Goal: Check status: Check status

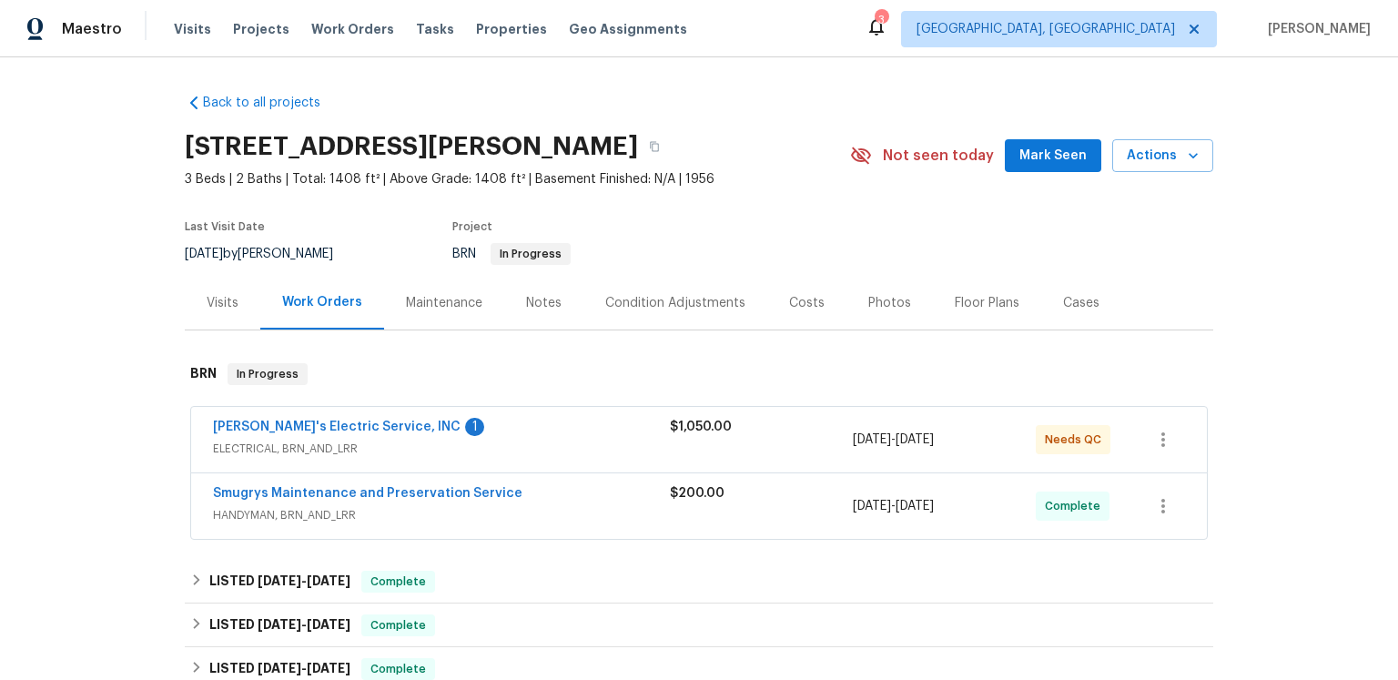
scroll to position [194, 0]
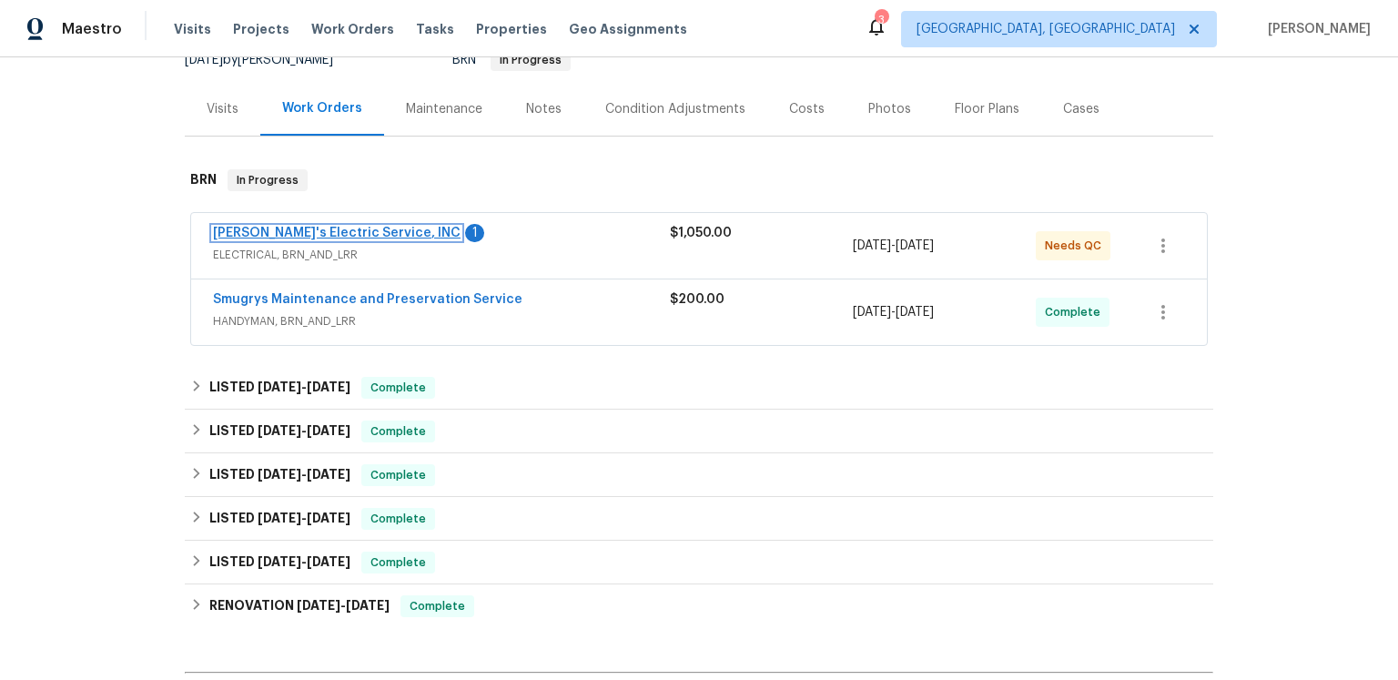
click at [361, 239] on link "[PERSON_NAME]'s Electric Service, INC" at bounding box center [337, 233] width 248 height 13
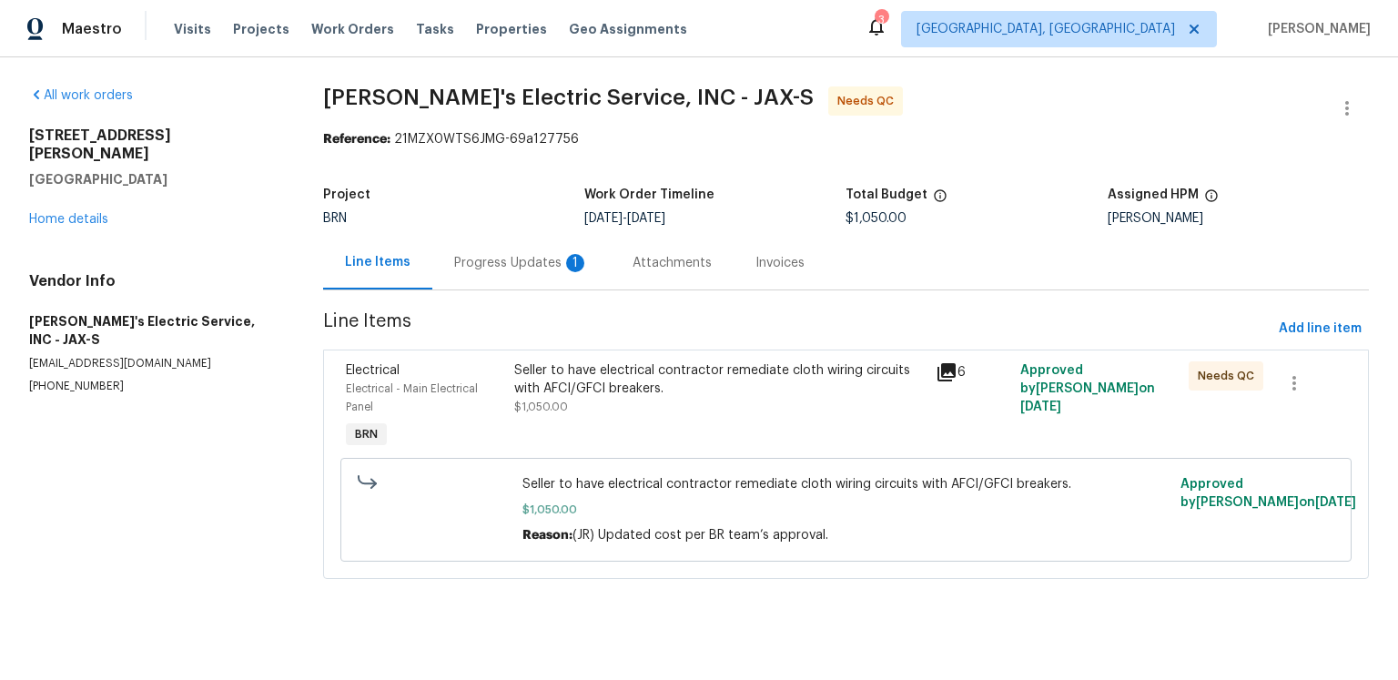
click at [569, 272] on div "Progress Updates 1" at bounding box center [521, 263] width 135 height 18
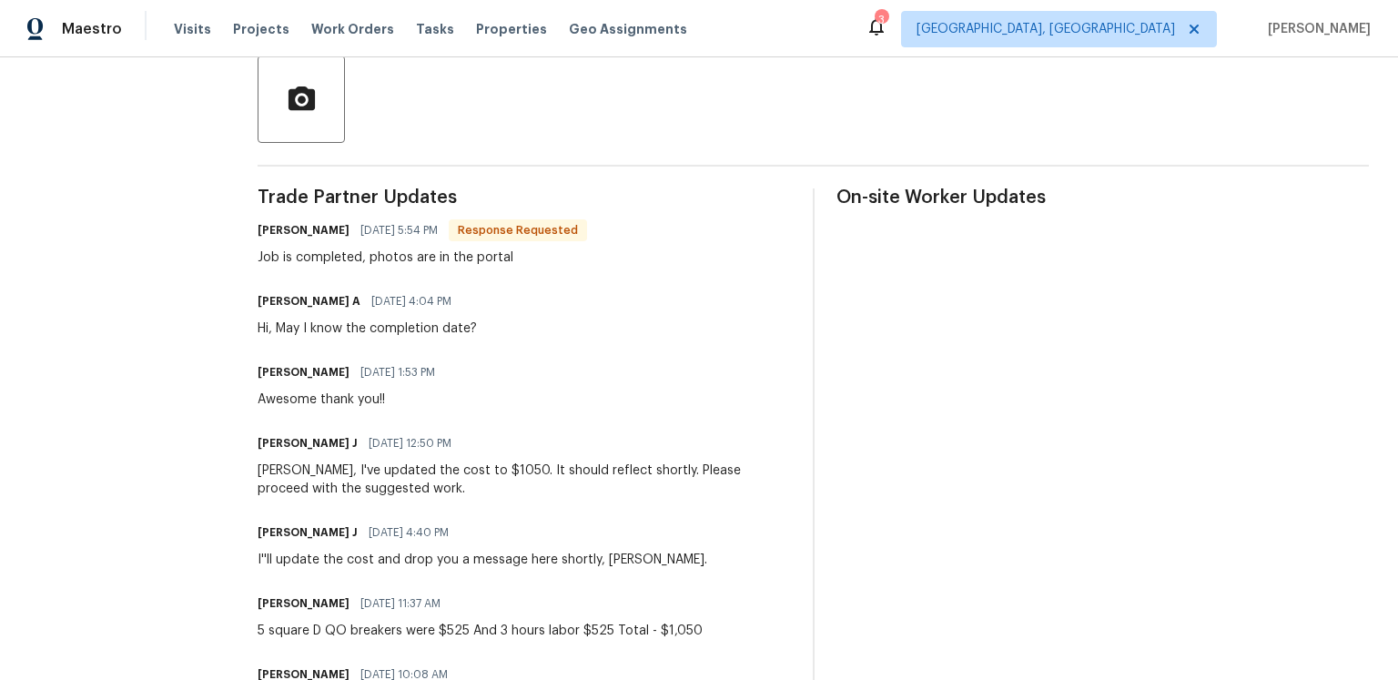
scroll to position [22, 0]
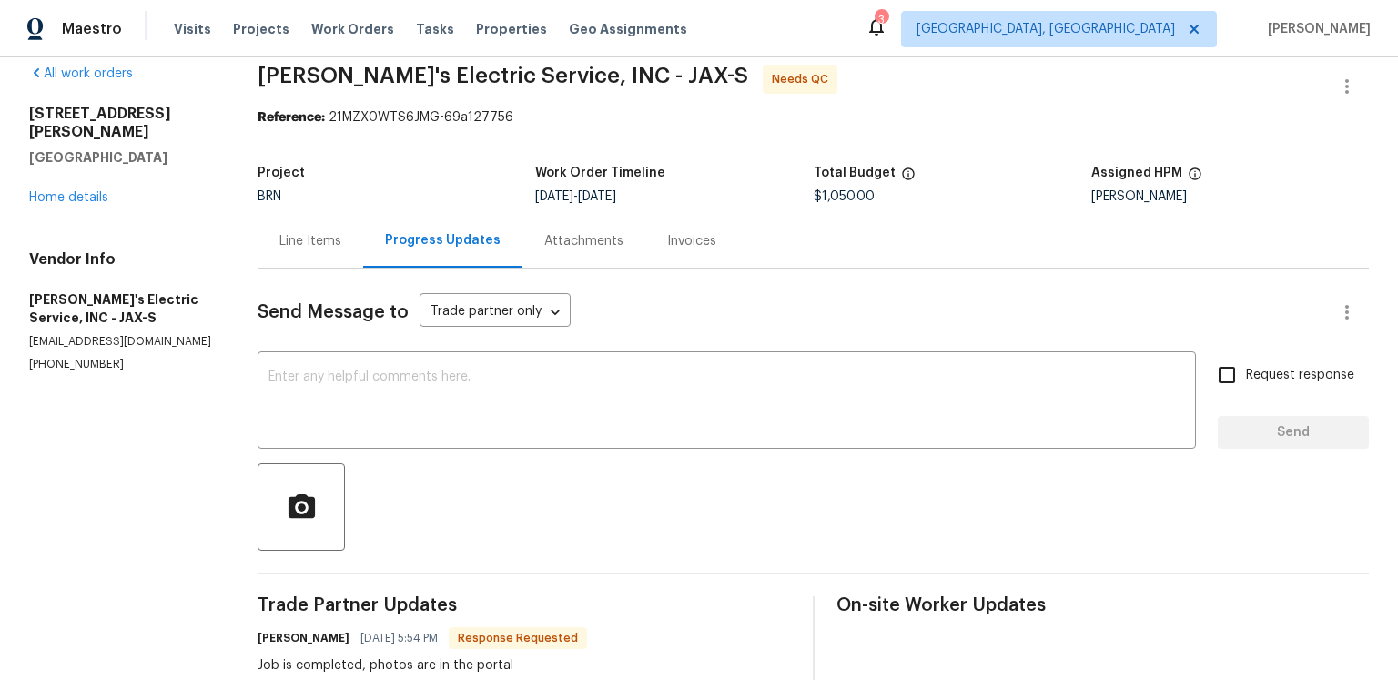
click at [361, 268] on div "Line Items" at bounding box center [311, 241] width 106 height 54
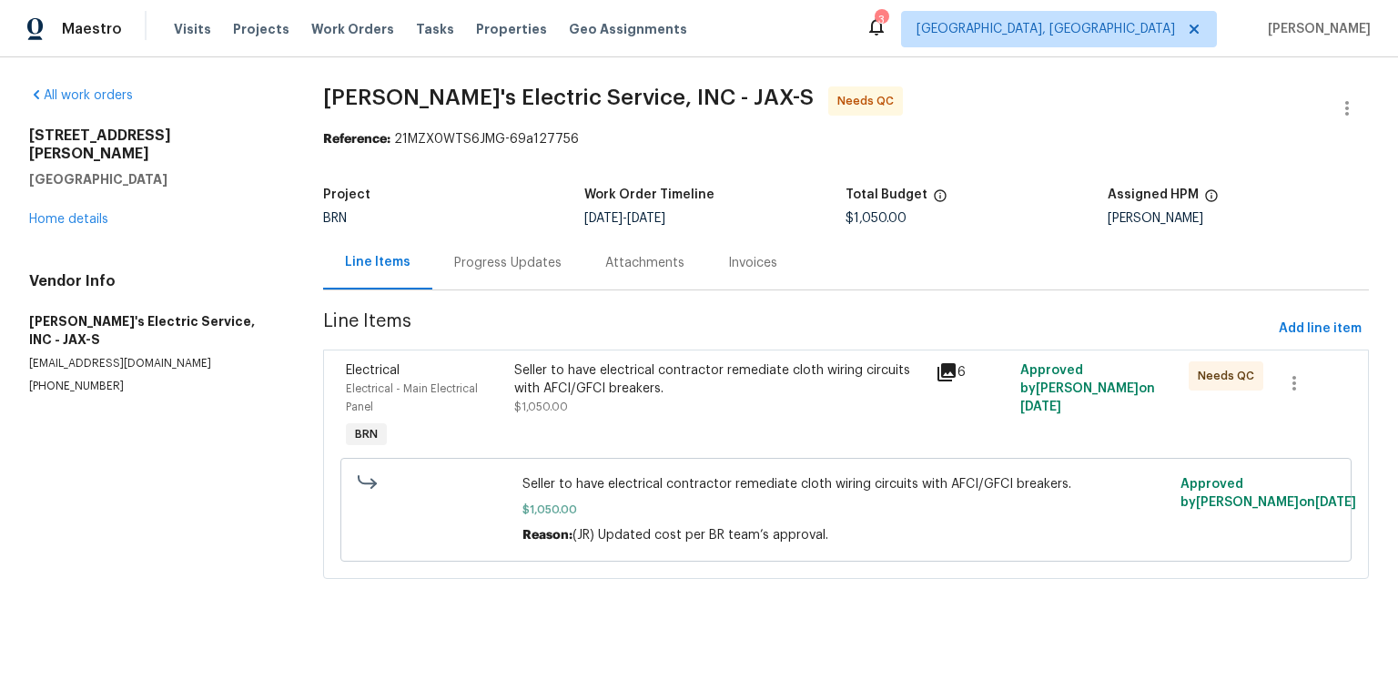
scroll to position [45, 0]
click at [940, 370] on icon at bounding box center [947, 372] width 18 height 18
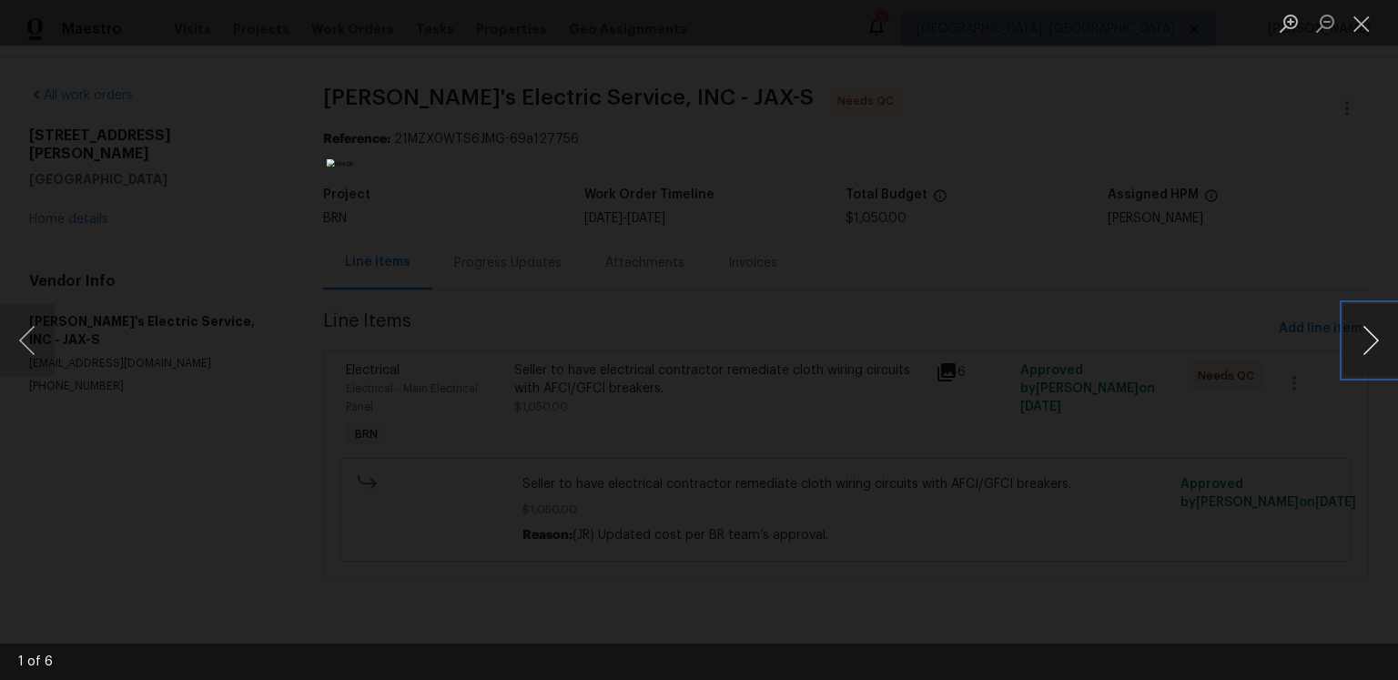
click at [1355, 341] on button "Next image" at bounding box center [1371, 340] width 55 height 73
click at [1377, 366] on button "Next image" at bounding box center [1371, 340] width 55 height 73
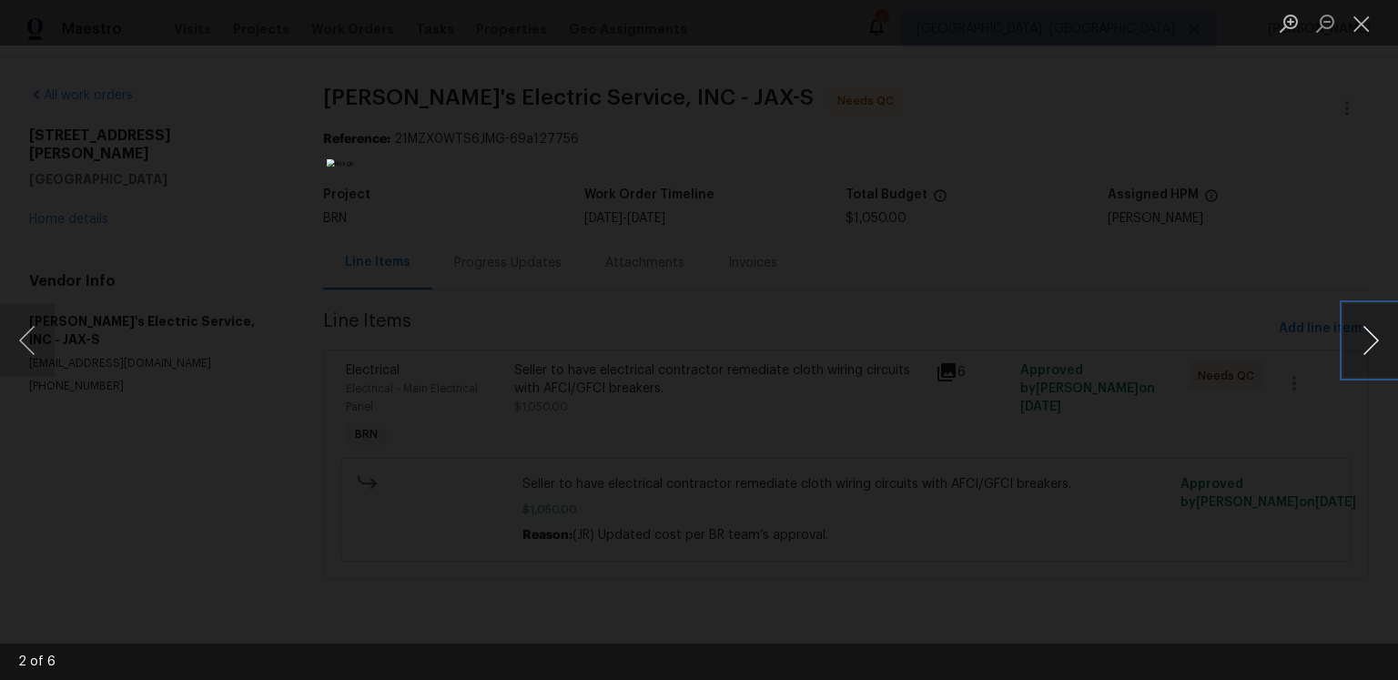
click at [1377, 366] on button "Next image" at bounding box center [1371, 340] width 55 height 73
click at [1378, 333] on button "Next image" at bounding box center [1371, 340] width 55 height 73
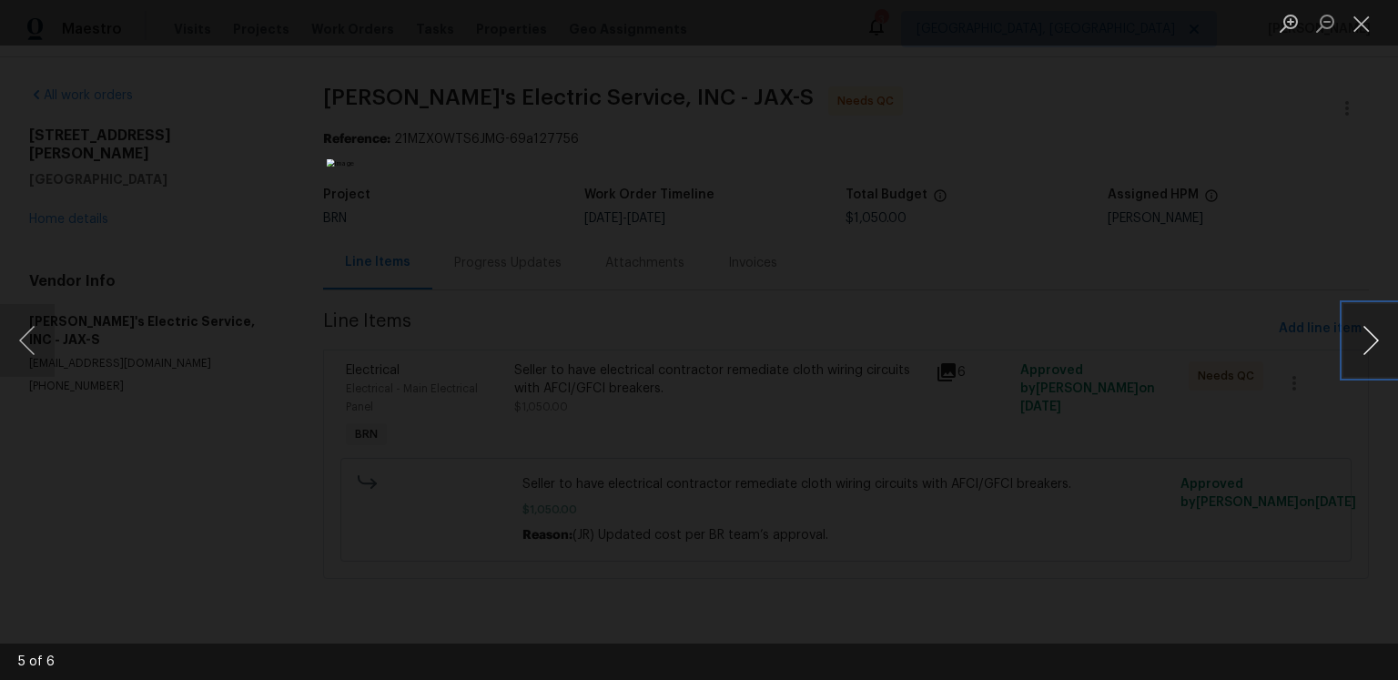
click at [1378, 333] on button "Next image" at bounding box center [1371, 340] width 55 height 73
click at [44, 340] on button "Previous image" at bounding box center [27, 340] width 55 height 73
click at [1370, 28] on button "Close lightbox" at bounding box center [1362, 23] width 36 height 32
click at [1368, 28] on button "Close lightbox" at bounding box center [1362, 23] width 36 height 32
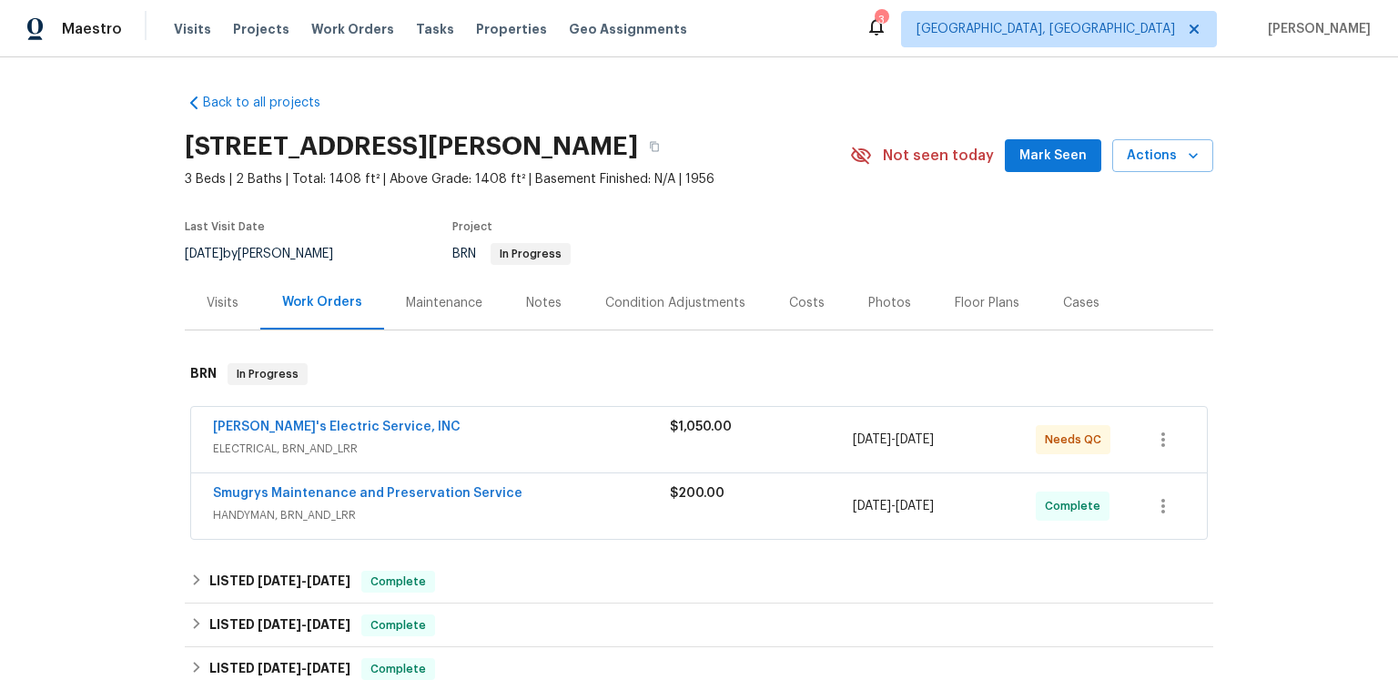
scroll to position [47, 0]
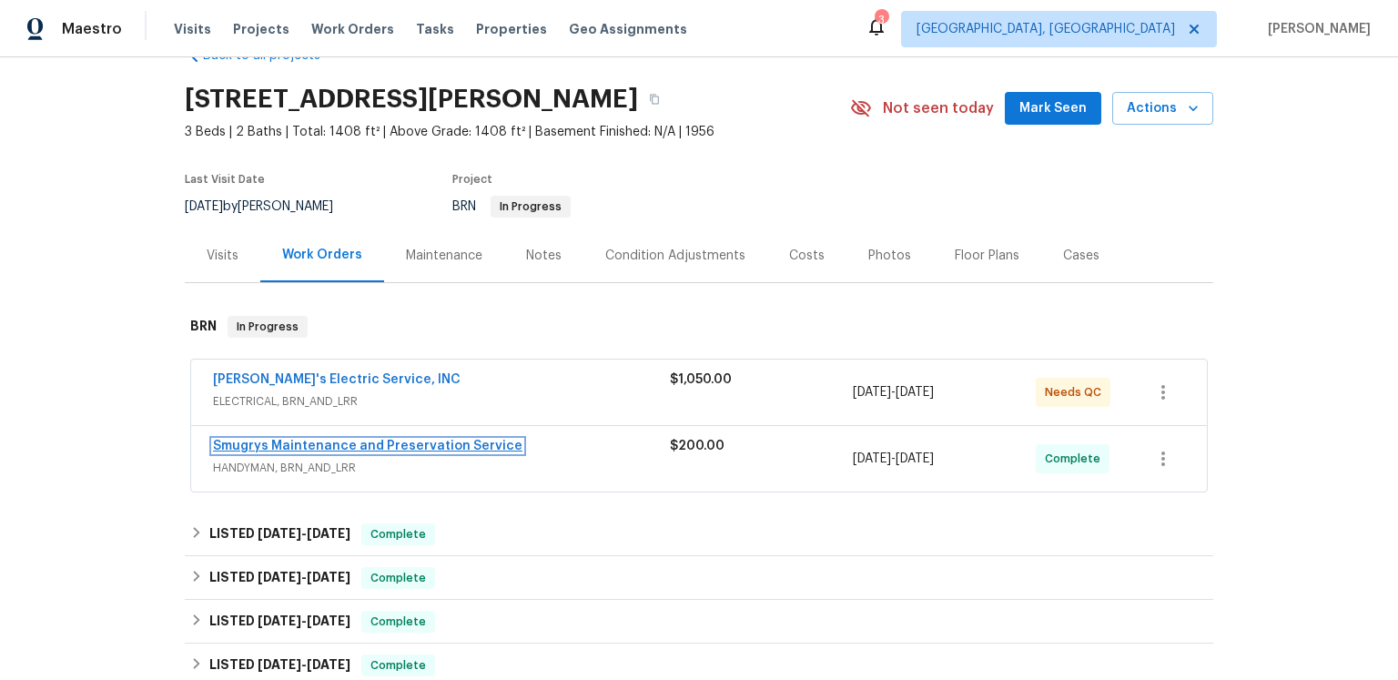
click at [387, 452] on link "Smugrys Maintenance and Preservation Service" at bounding box center [368, 446] width 310 height 13
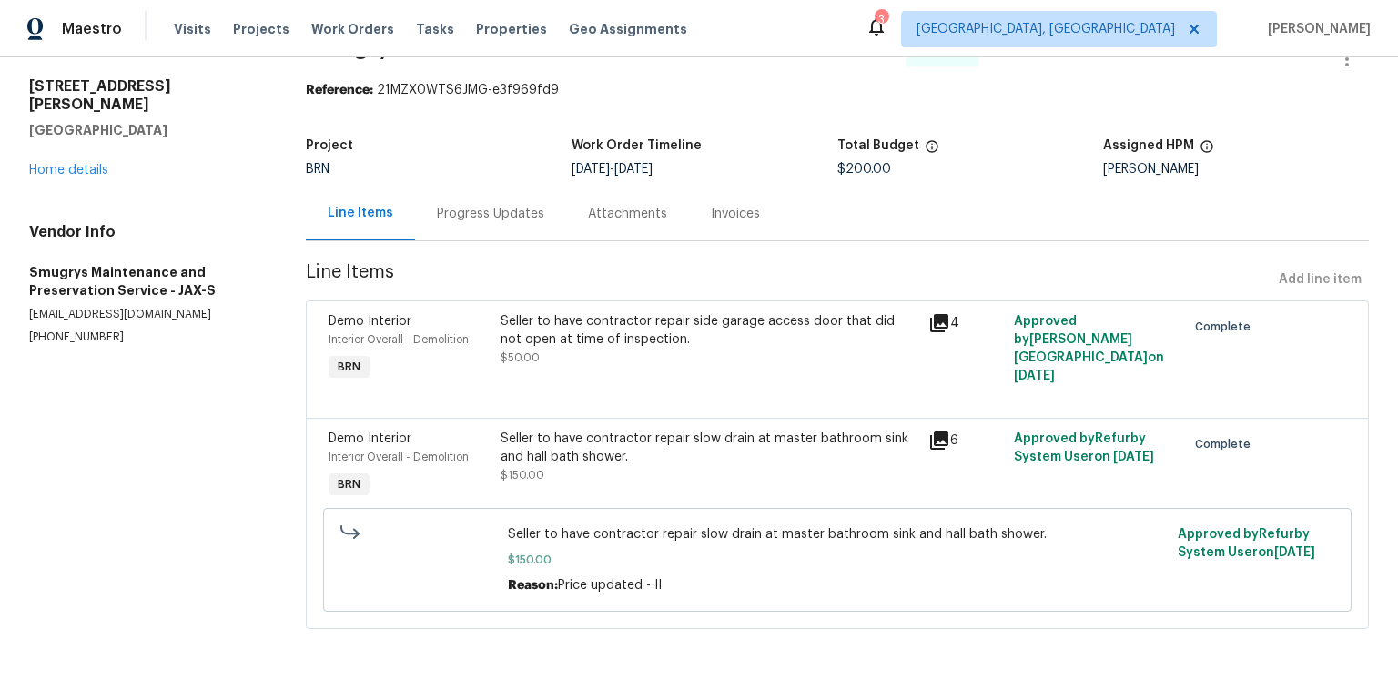
scroll to position [178, 0]
click at [939, 314] on icon at bounding box center [939, 323] width 18 height 18
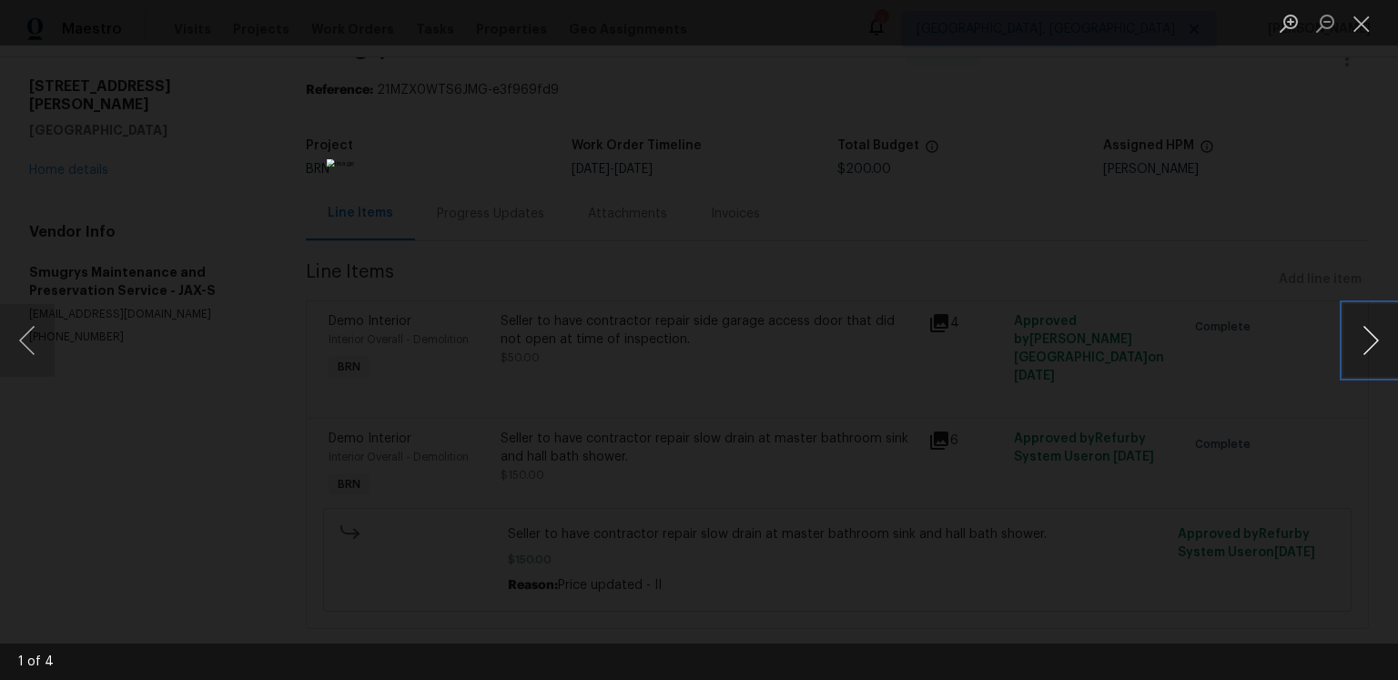
click at [1354, 346] on button "Next image" at bounding box center [1371, 340] width 55 height 73
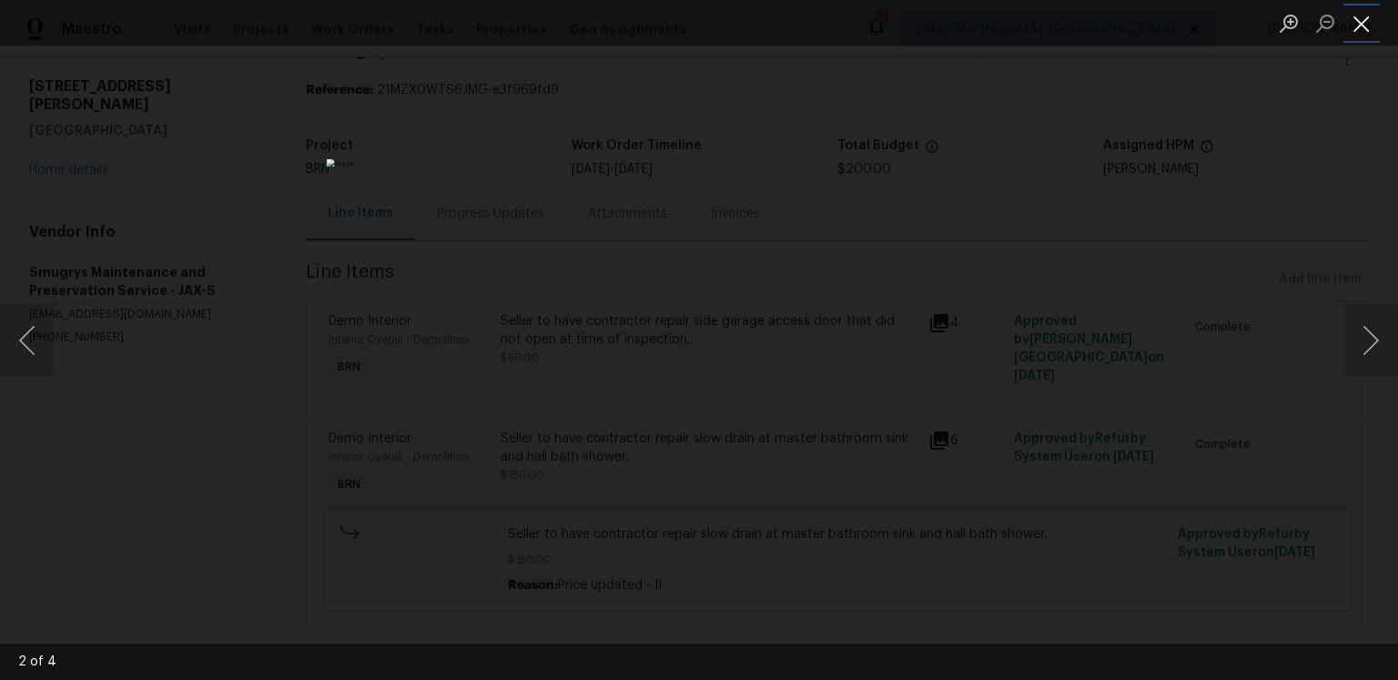
click at [1365, 30] on button "Close lightbox" at bounding box center [1362, 23] width 36 height 32
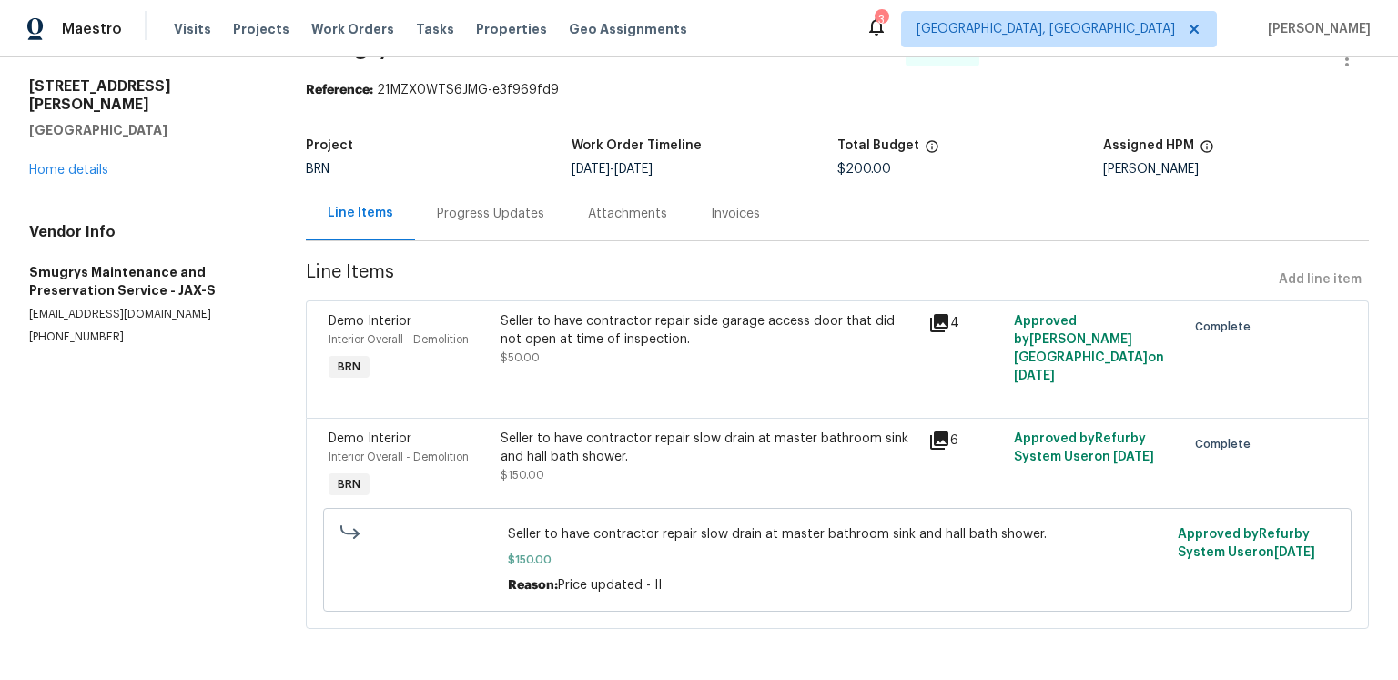
click at [945, 432] on icon at bounding box center [939, 441] width 18 height 18
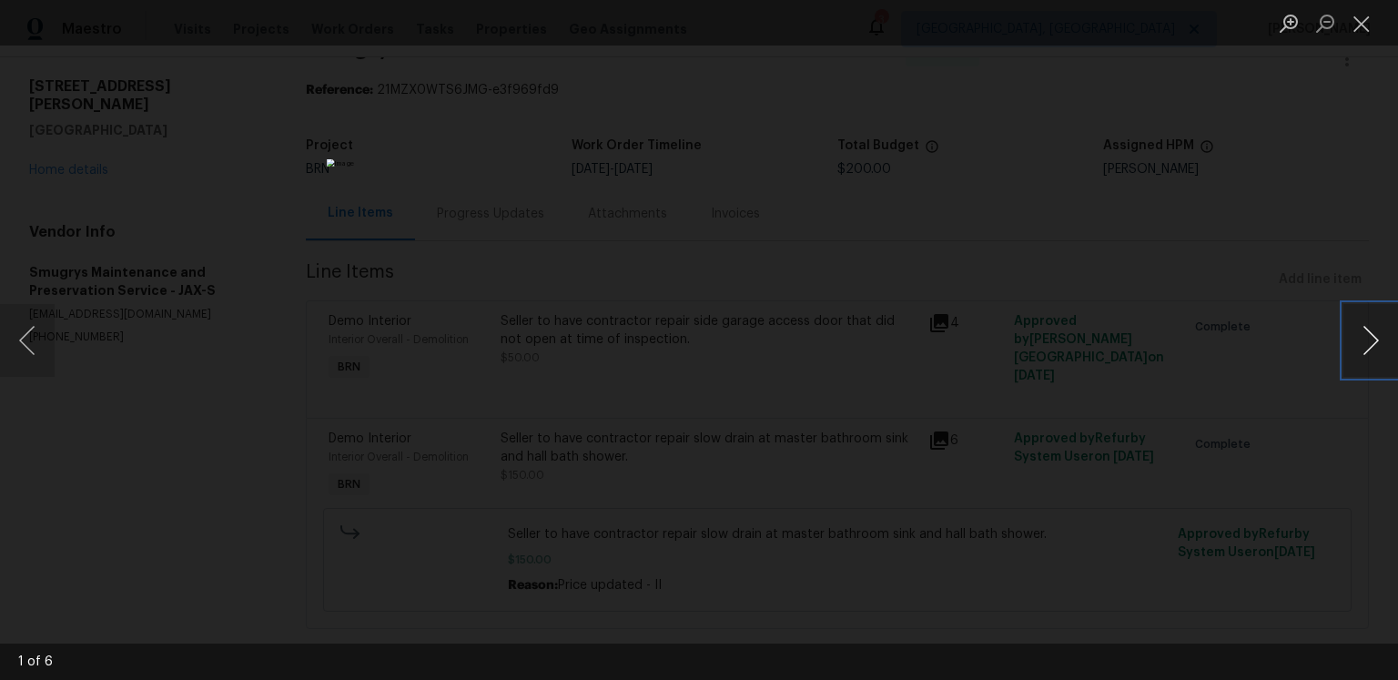
click at [1382, 344] on button "Next image" at bounding box center [1371, 340] width 55 height 73
click at [1353, 336] on button "Next image" at bounding box center [1371, 340] width 55 height 73
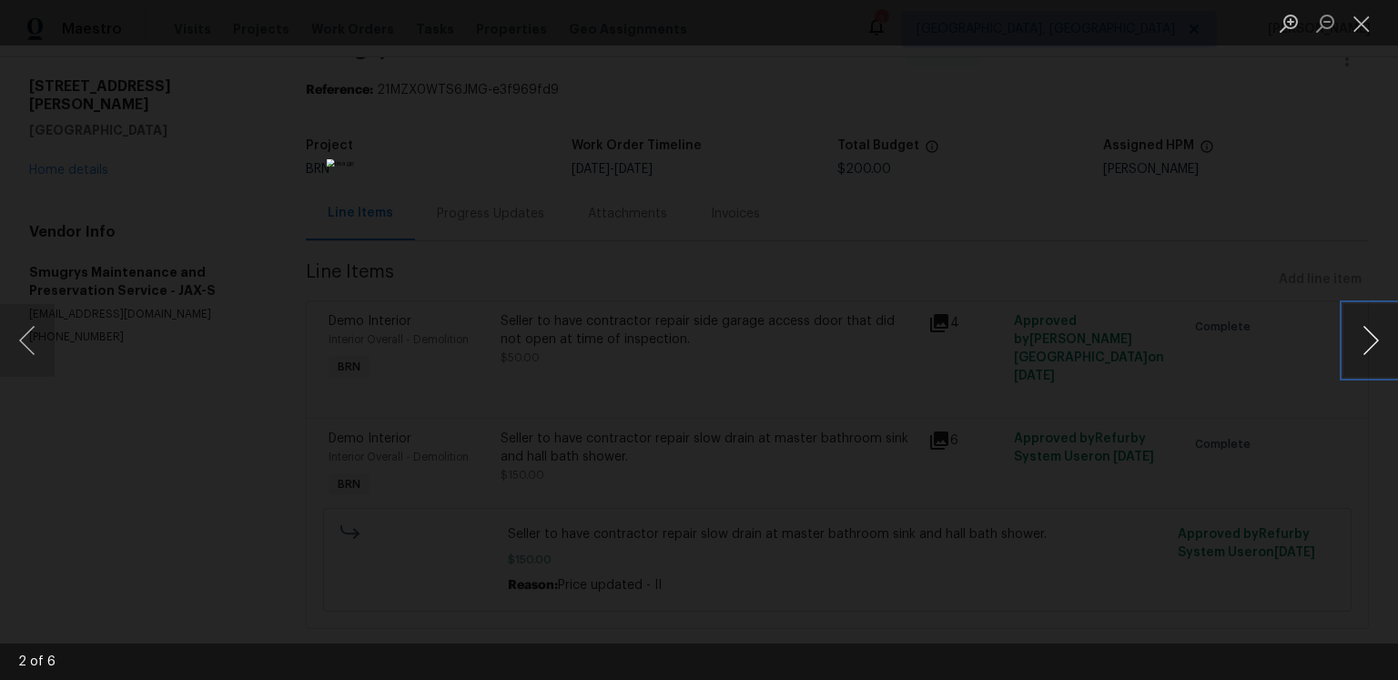
click at [1353, 336] on button "Next image" at bounding box center [1371, 340] width 55 height 73
click at [1359, 348] on button "Next image" at bounding box center [1371, 340] width 55 height 73
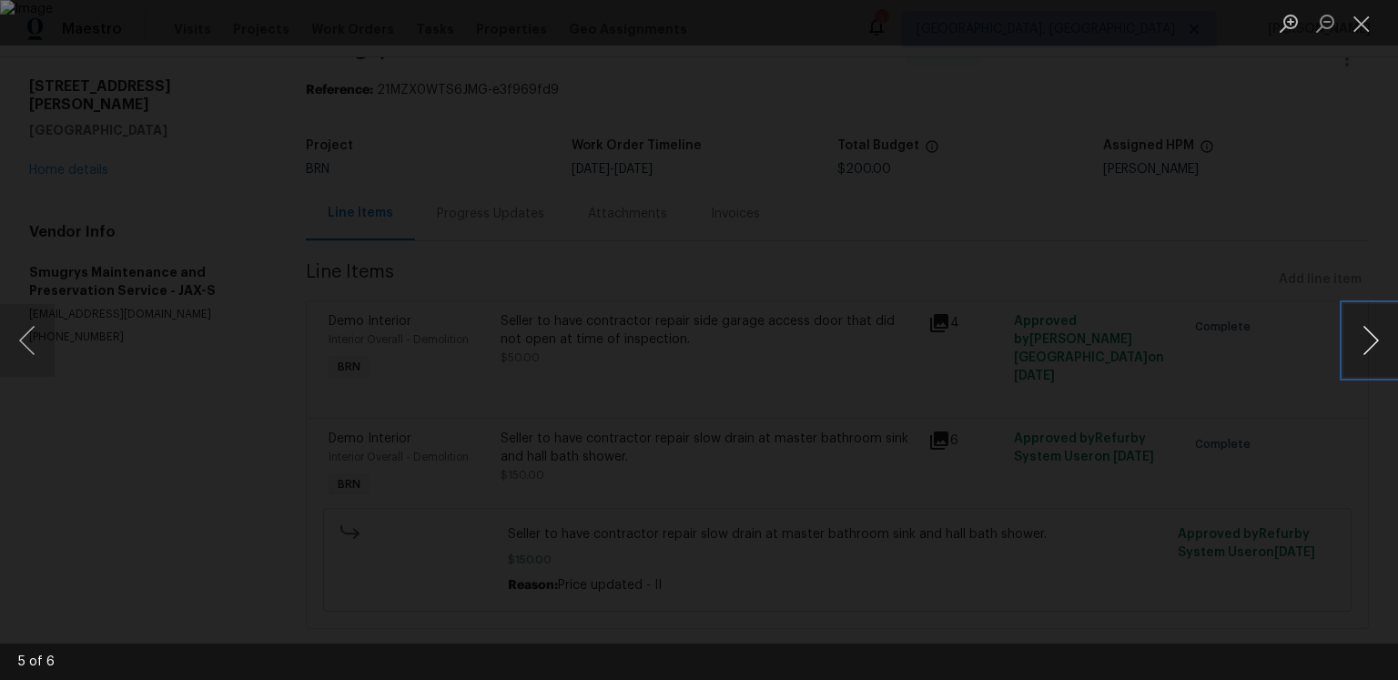
click at [1359, 348] on button "Next image" at bounding box center [1371, 340] width 55 height 73
click at [1368, 25] on button "Close lightbox" at bounding box center [1362, 23] width 36 height 32
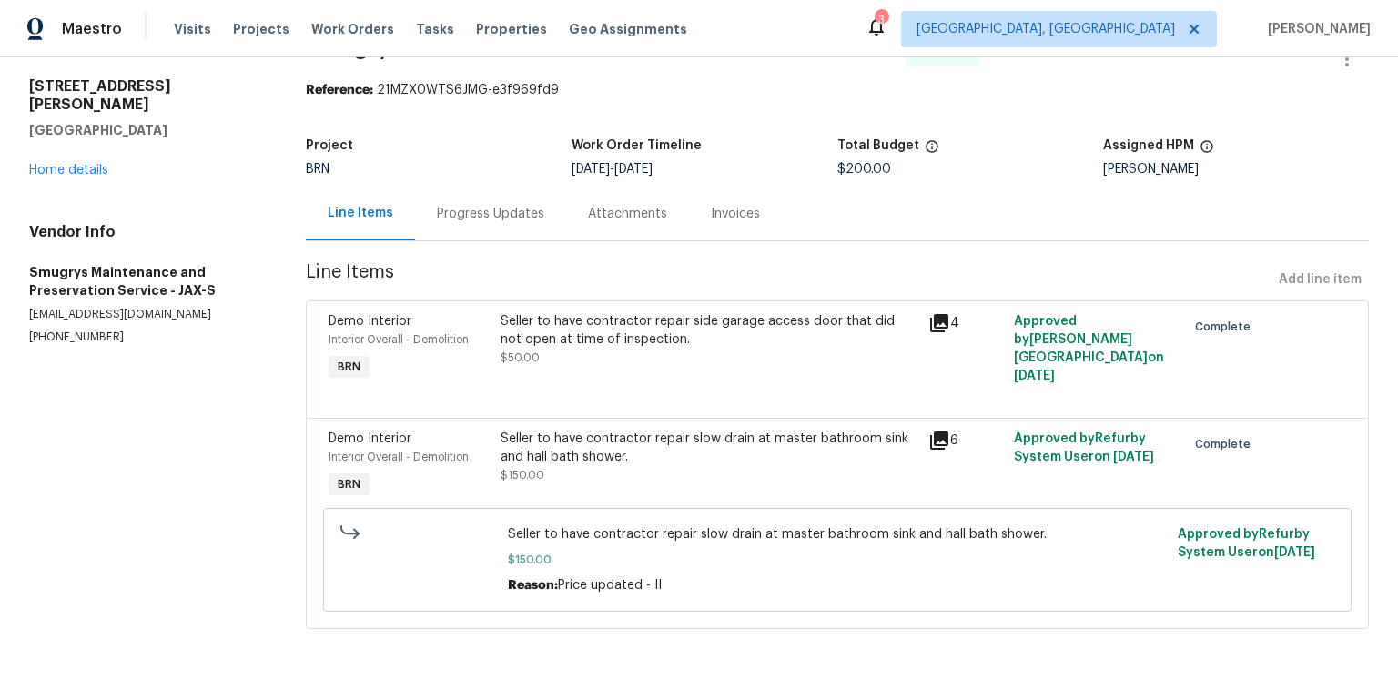
scroll to position [109, 0]
click at [537, 205] on div "Progress Updates" at bounding box center [490, 214] width 107 height 18
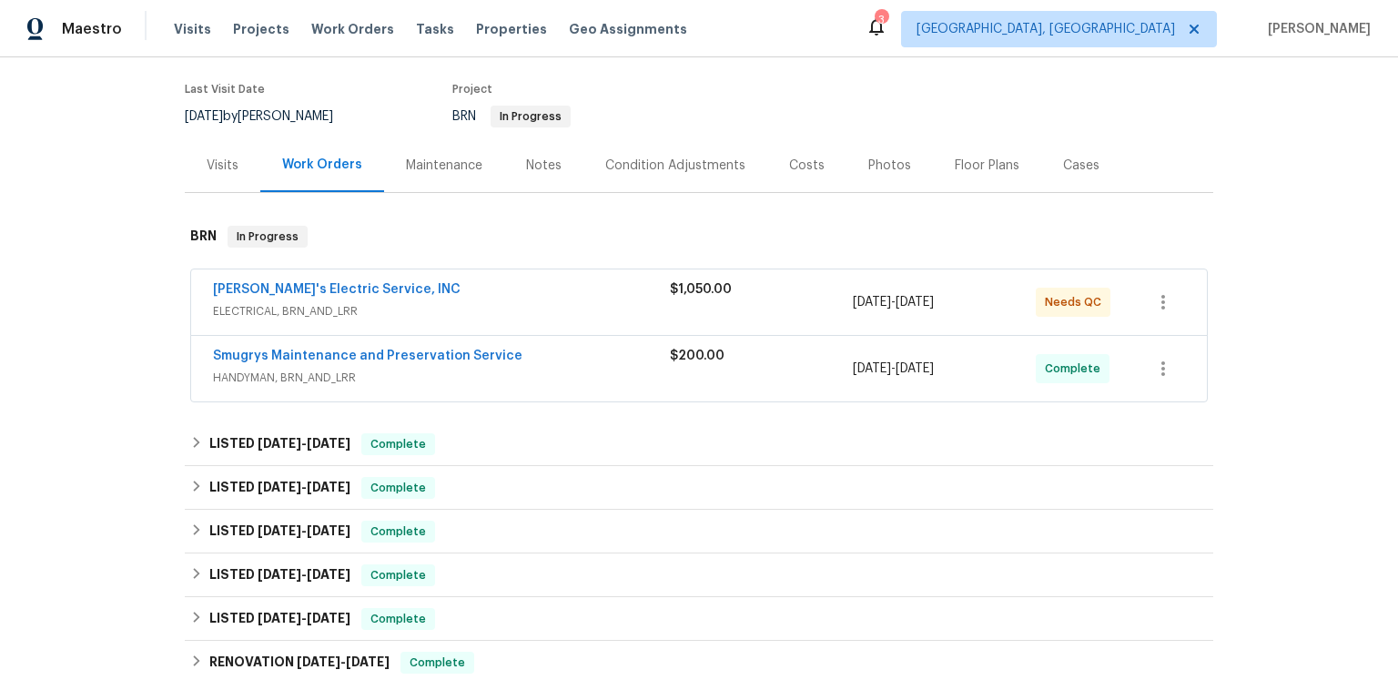
scroll to position [238, 0]
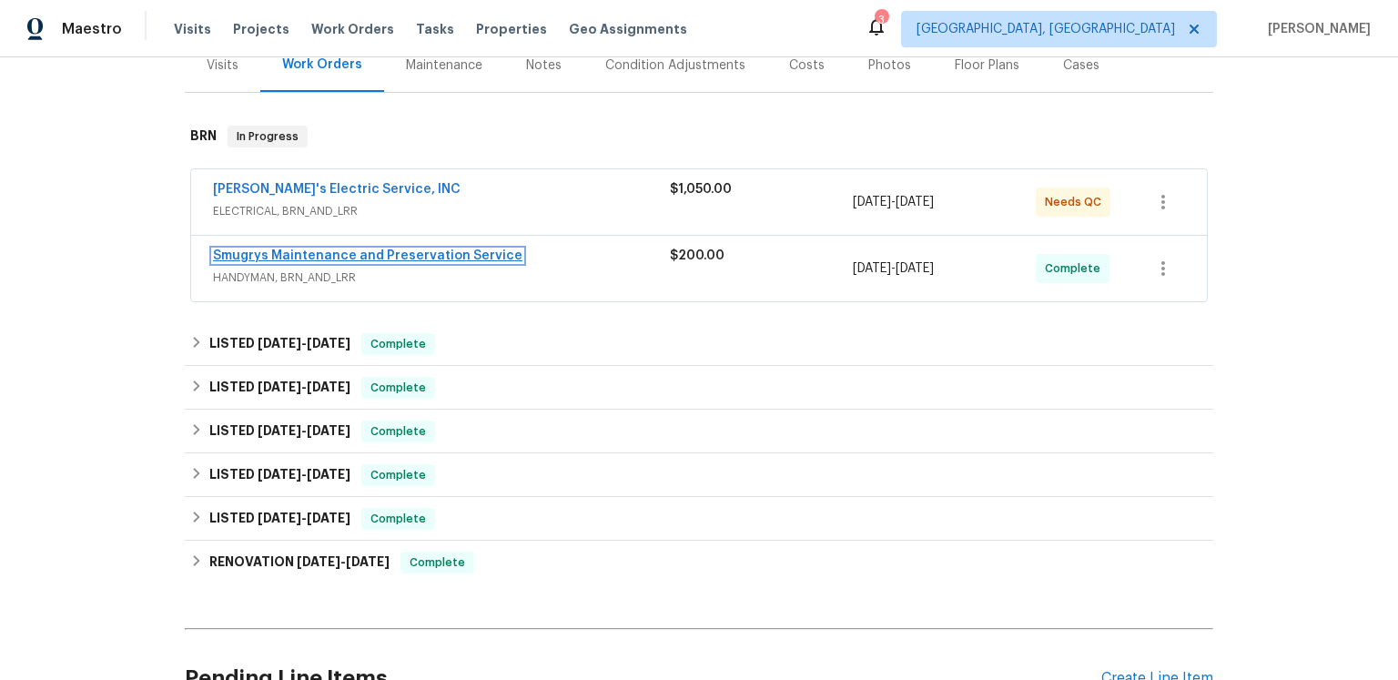
click at [388, 262] on link "Smugrys Maintenance and Preservation Service" at bounding box center [368, 255] width 310 height 13
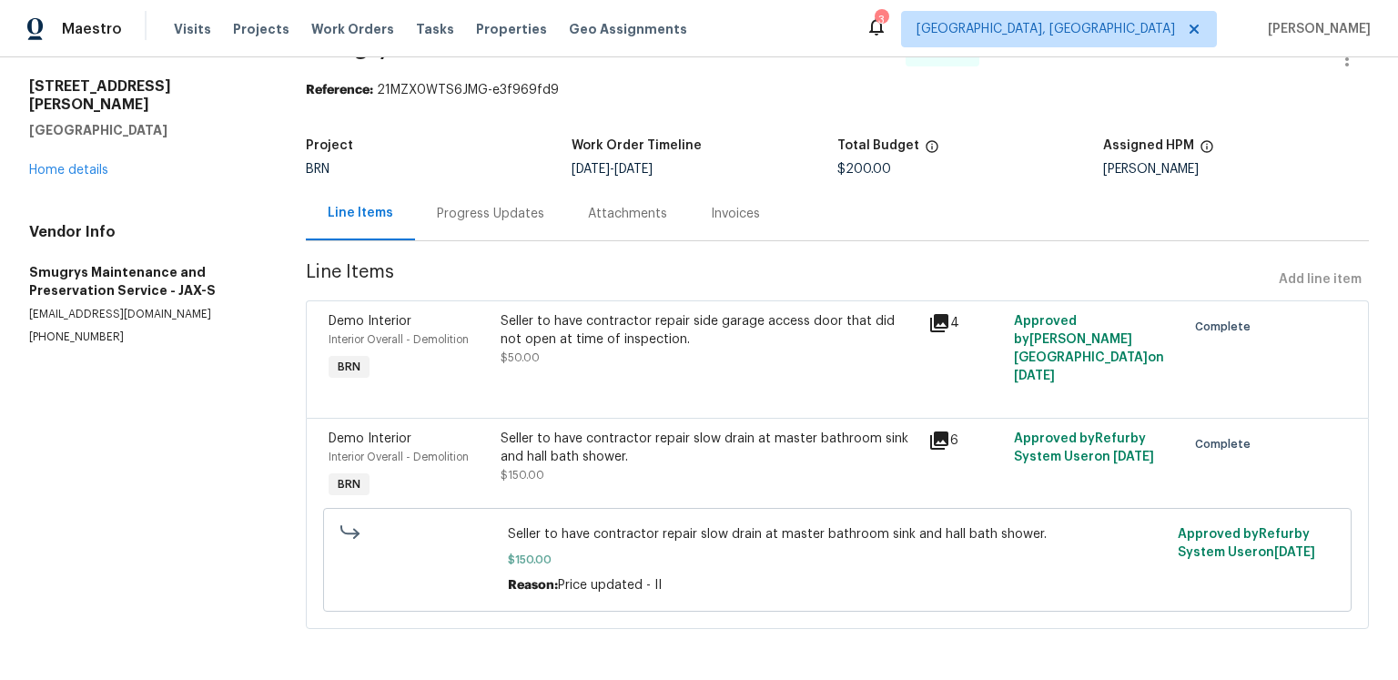
scroll to position [153, 0]
click at [534, 187] on div "Progress Updates" at bounding box center [490, 214] width 151 height 54
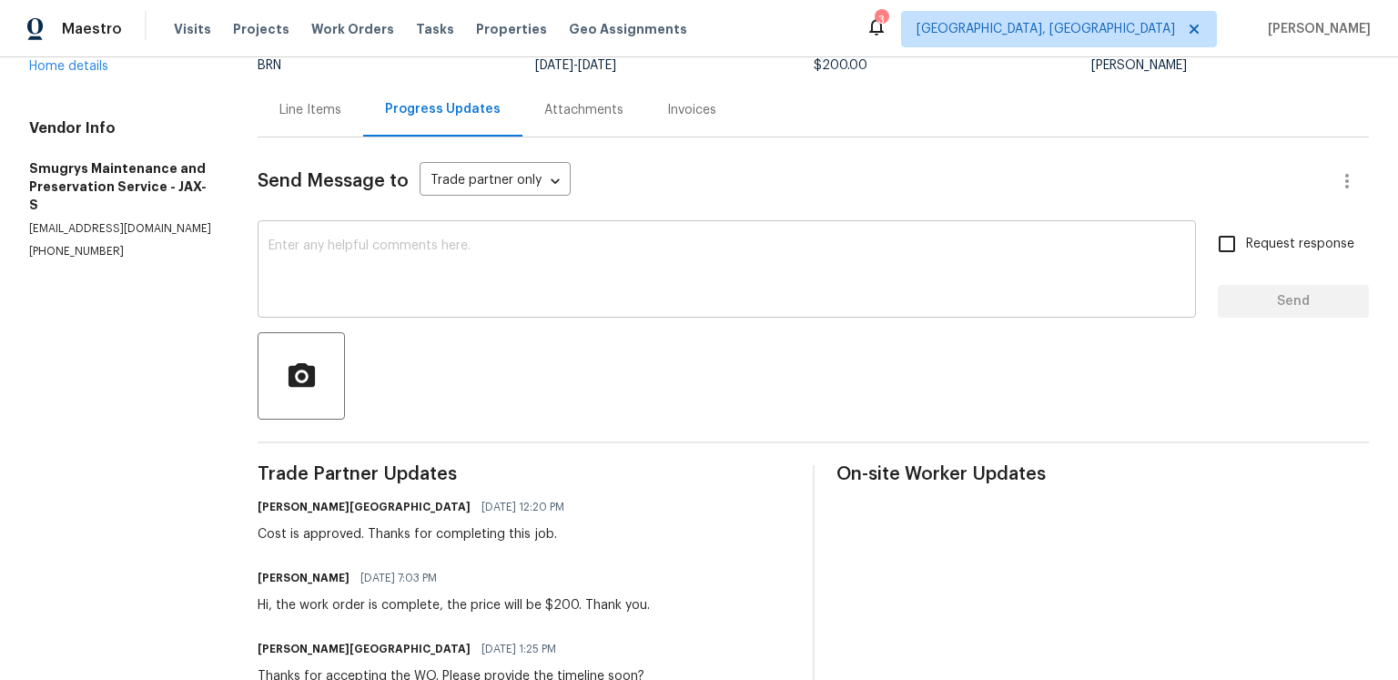
scroll to position [467, 0]
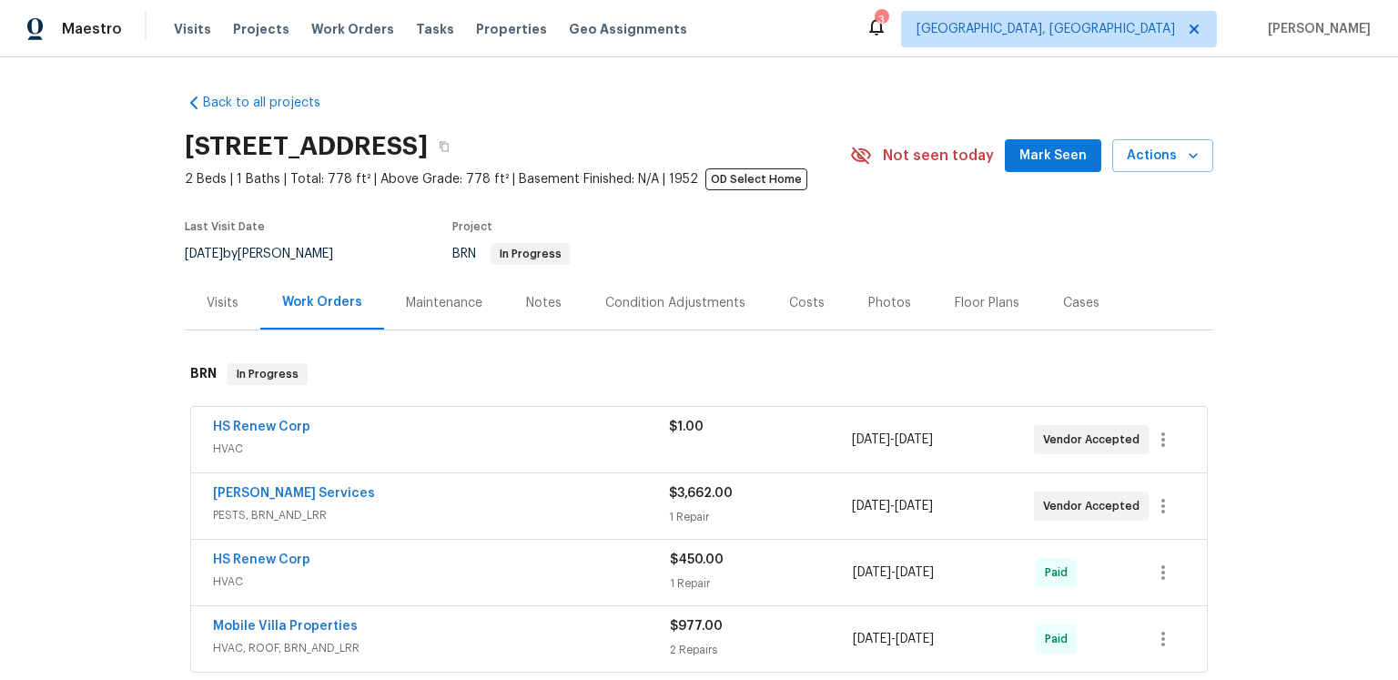
scroll to position [180, 0]
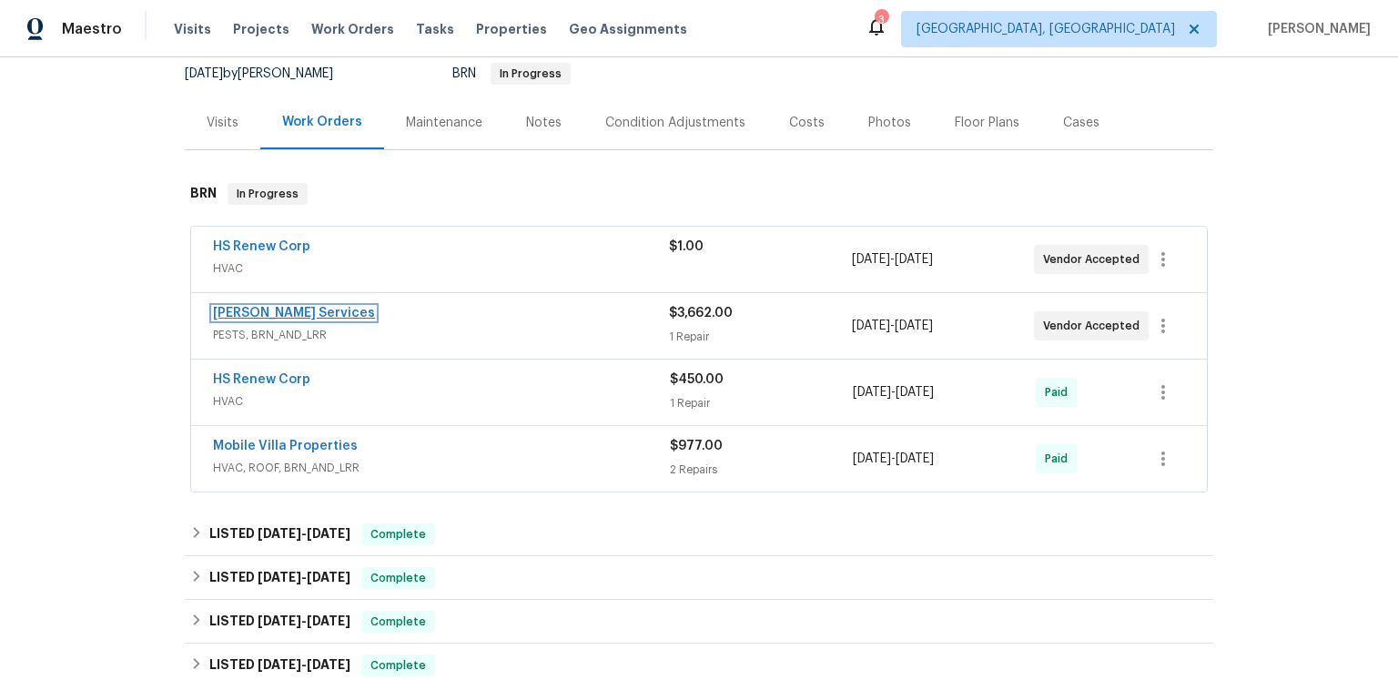
click at [321, 320] on link "Massey Services" at bounding box center [294, 313] width 162 height 13
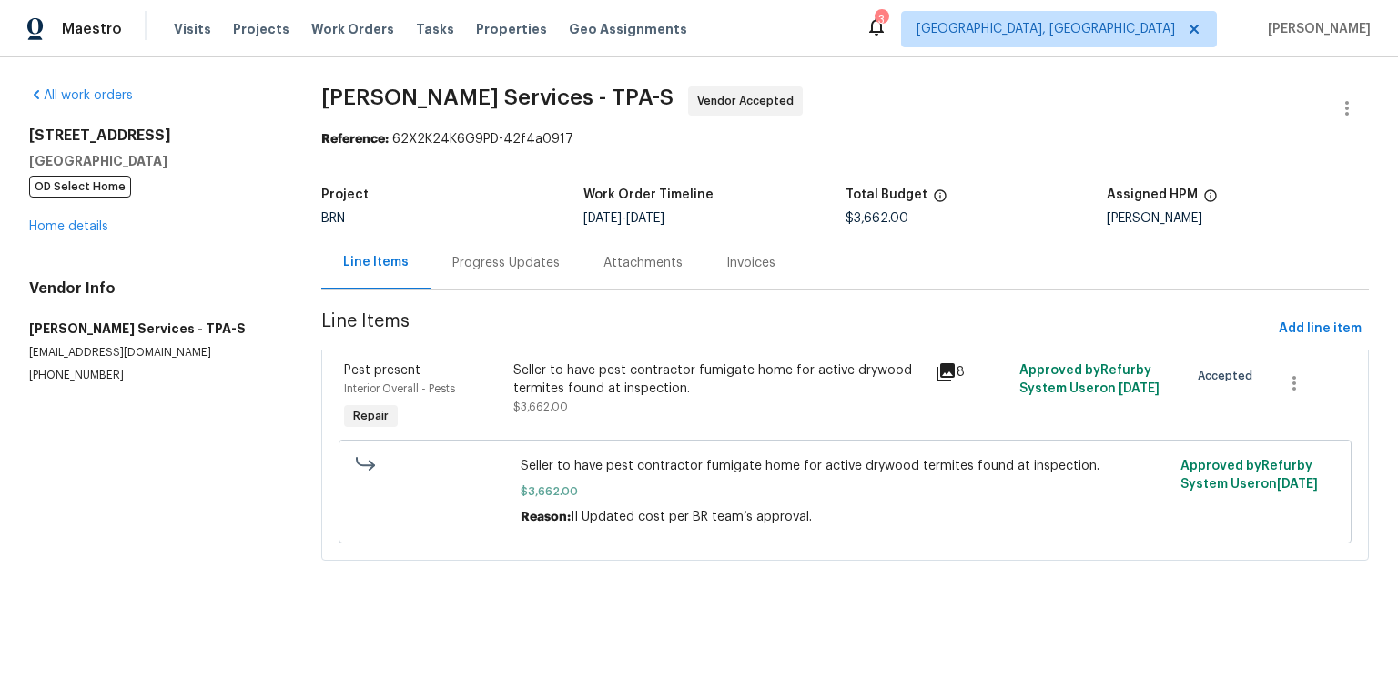
scroll to position [25, 0]
click at [582, 280] on div "Progress Updates" at bounding box center [506, 263] width 151 height 54
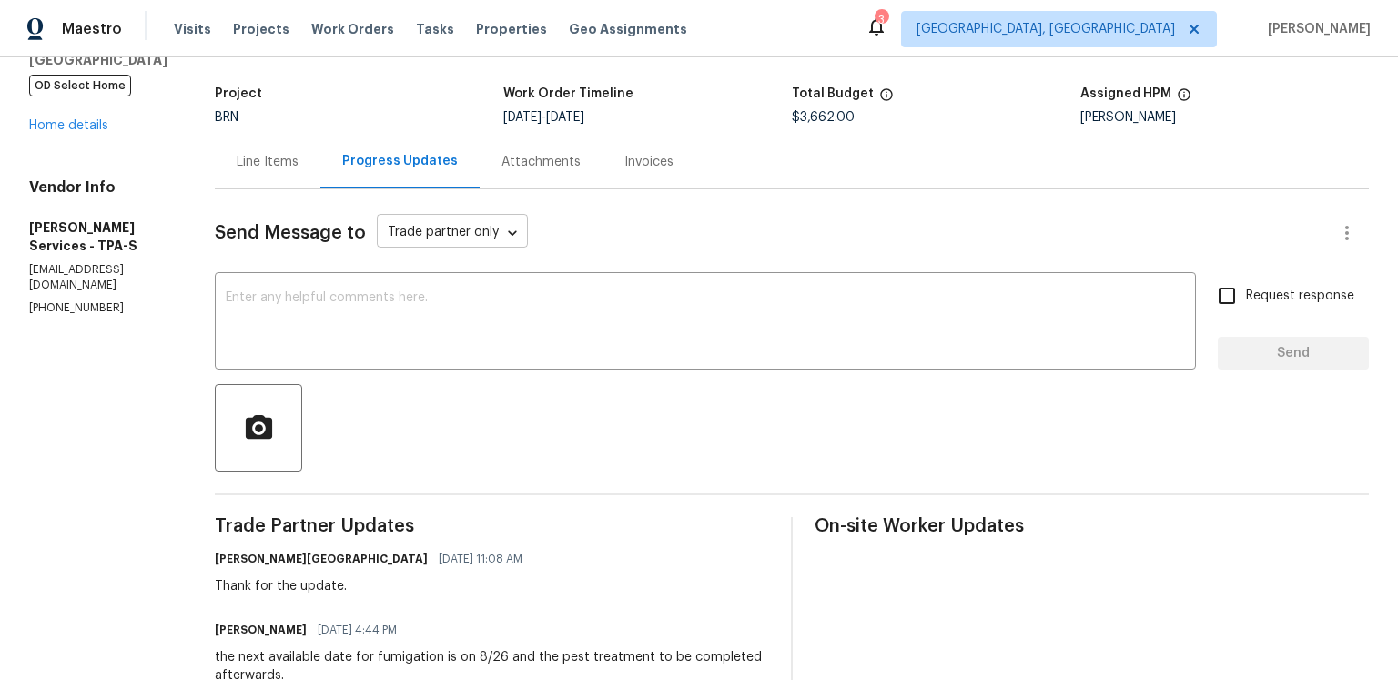
scroll to position [46, 0]
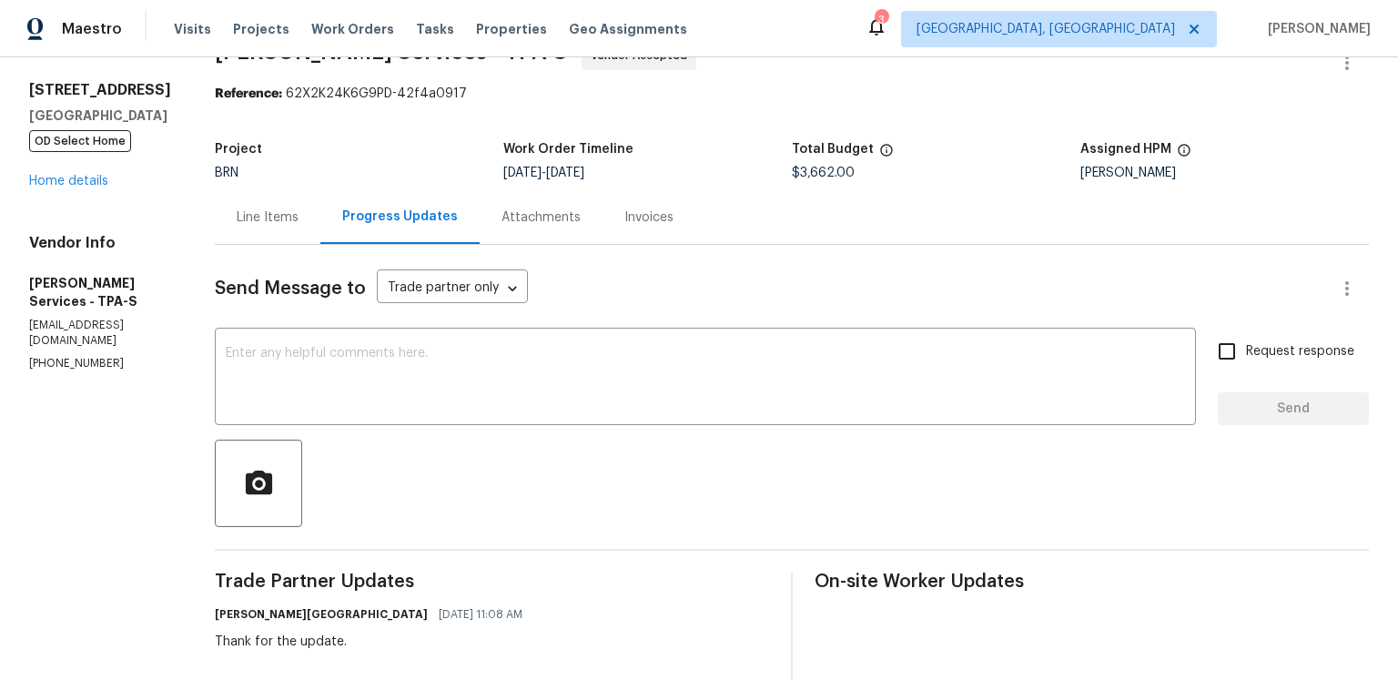
click at [299, 227] on div "Line Items" at bounding box center [268, 217] width 62 height 18
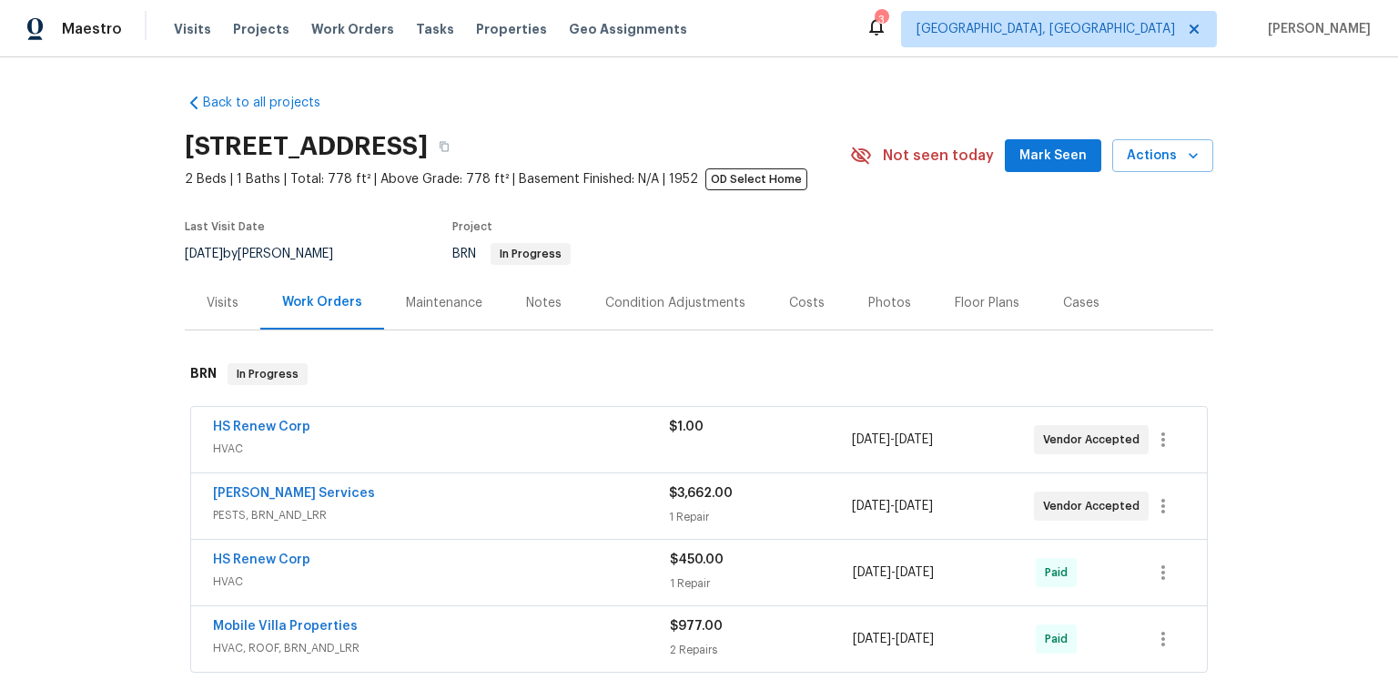
scroll to position [131, 0]
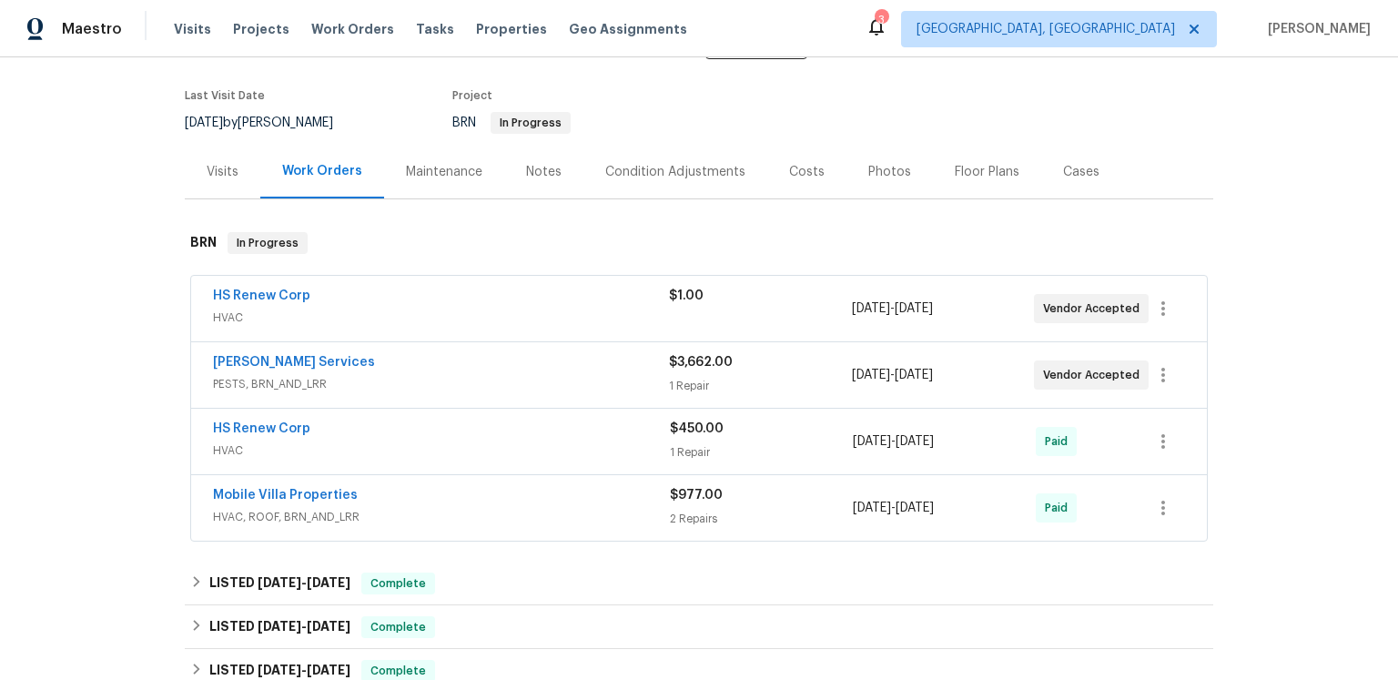
click at [302, 341] on div "HS Renew Corp HVAC $1.00 8/19/2025 - 8/19/2025 Vendor Accepted" at bounding box center [699, 309] width 1016 height 66
click at [302, 302] on link "HS Renew Corp" at bounding box center [261, 296] width 97 height 13
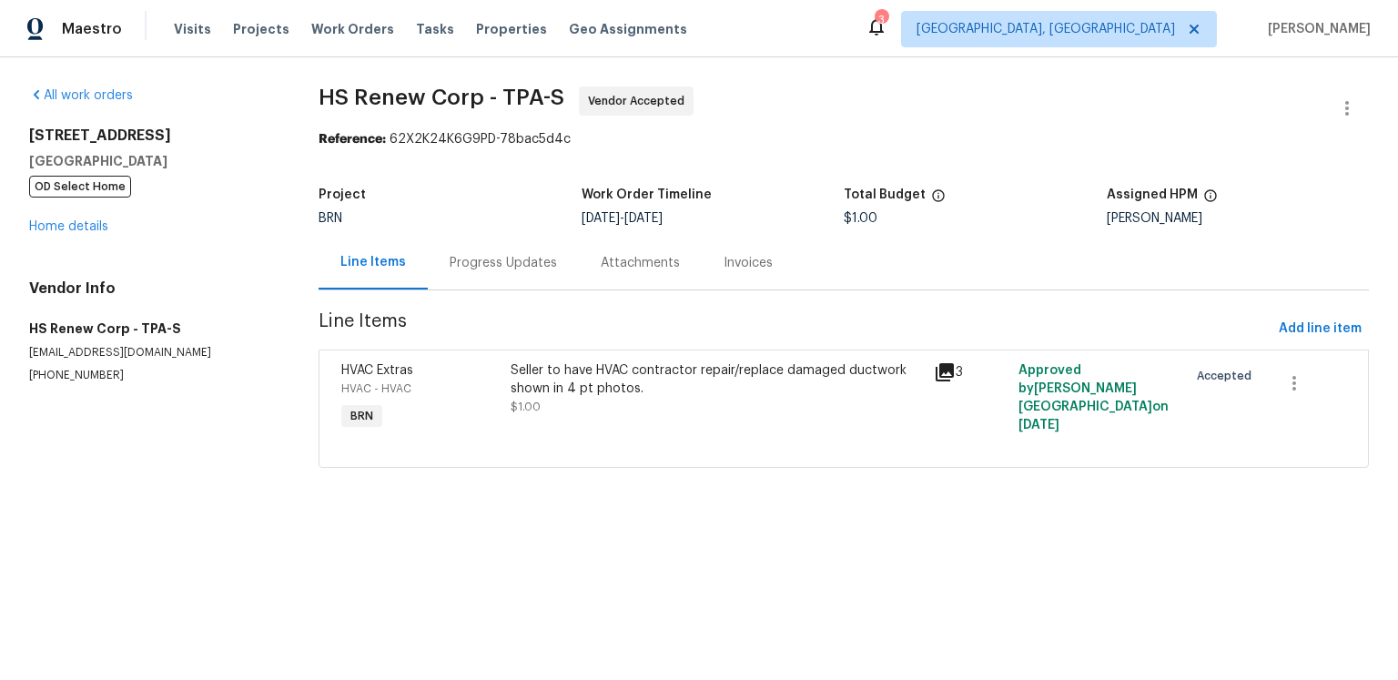
click at [513, 272] on div "Progress Updates" at bounding box center [503, 263] width 107 height 18
